Goal: Information Seeking & Learning: Learn about a topic

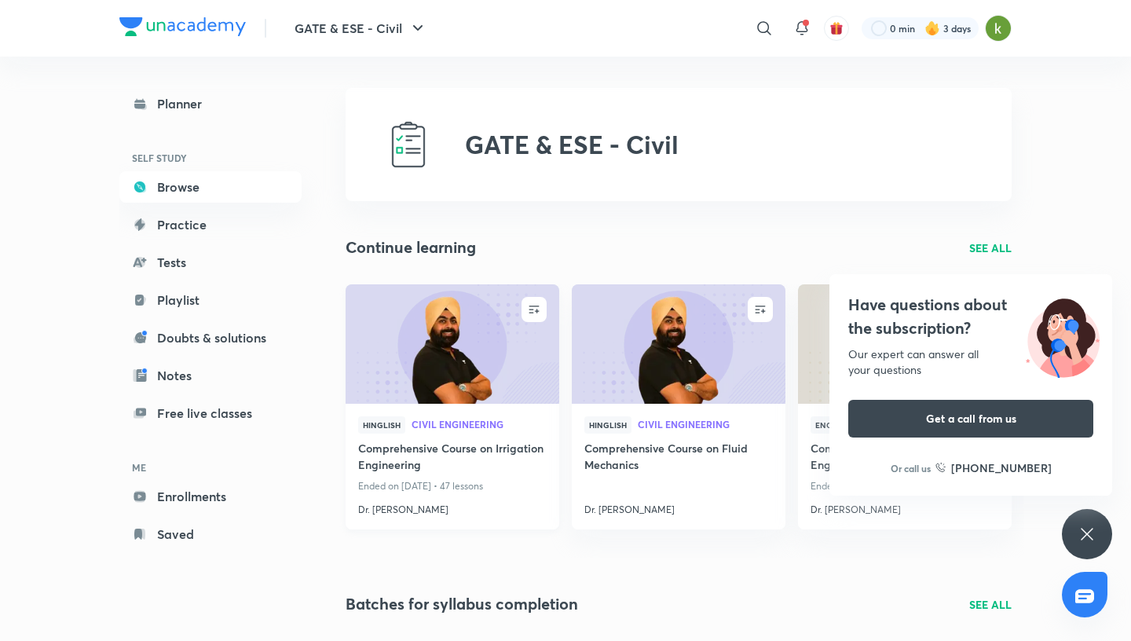
click at [420, 325] on img at bounding box center [452, 344] width 218 height 122
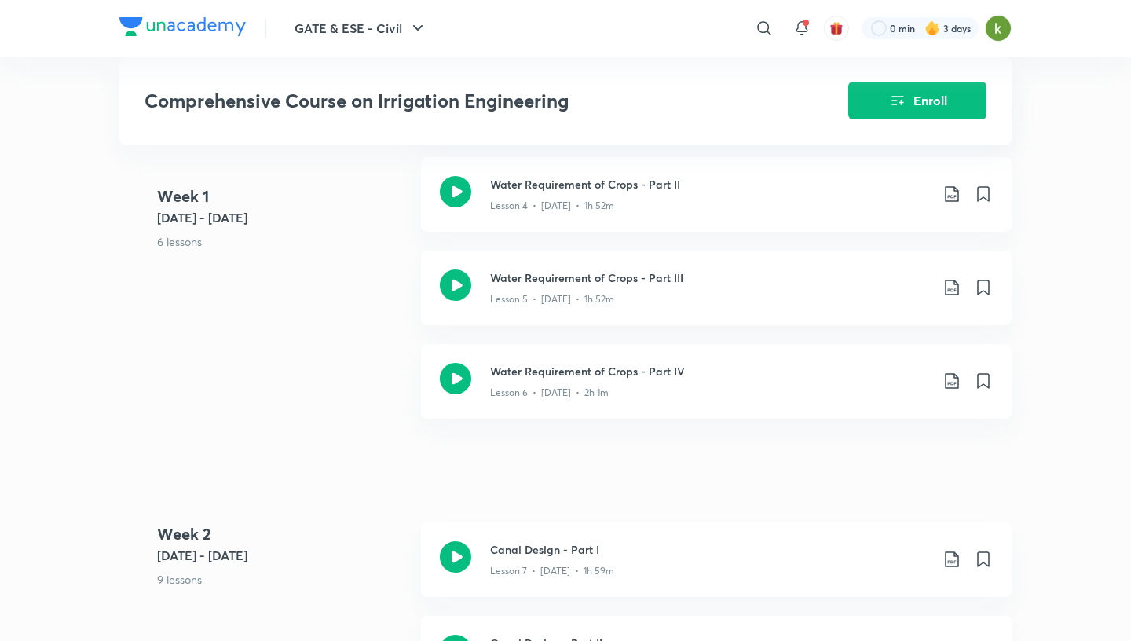
scroll to position [1137, 0]
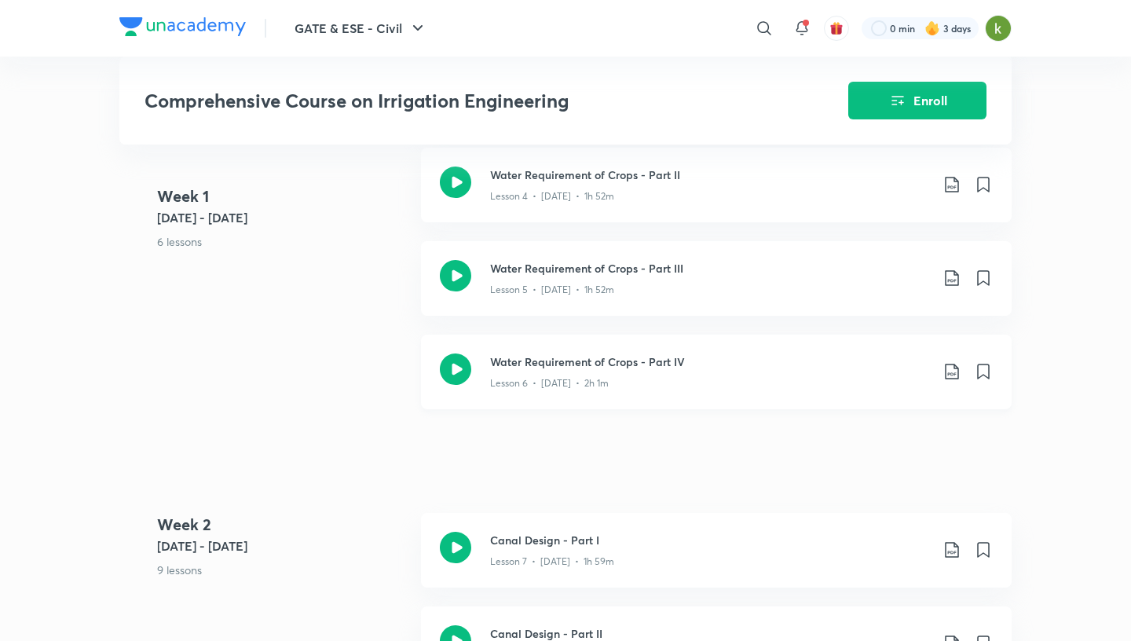
click at [460, 365] on icon at bounding box center [455, 369] width 31 height 31
